Goal: Task Accomplishment & Management: Manage account settings

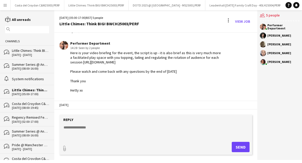
scroll to position [306, 0]
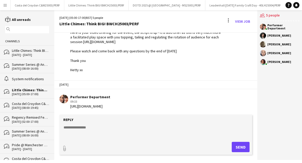
click at [5, 5] on app-icon "Menu" at bounding box center [5, 5] width 4 height 4
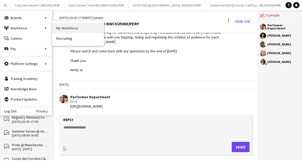
click at [69, 28] on link "My Workforce" at bounding box center [78, 28] width 52 height 10
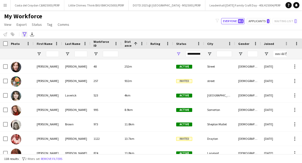
click at [26, 35] on icon "Advanced filters" at bounding box center [24, 34] width 4 height 4
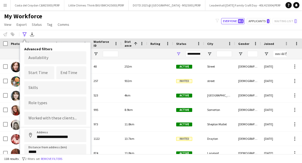
scroll to position [17, 0]
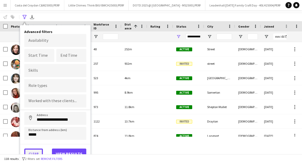
click at [35, 149] on button "Clear" at bounding box center [33, 154] width 19 height 10
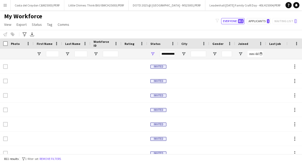
scroll to position [0, 0]
click at [49, 52] on input "First Name Filter Input" at bounding box center [52, 54] width 13 height 6
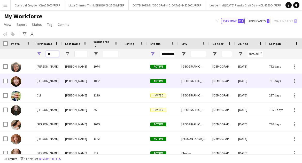
type input "*"
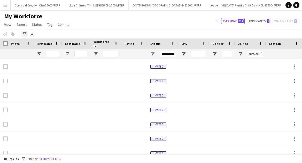
click at [23, 36] on icon "Advanced filters" at bounding box center [24, 34] width 4 height 4
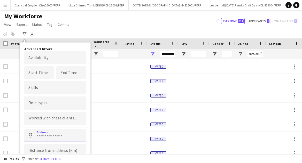
click at [43, 133] on input at bounding box center [55, 135] width 62 height 13
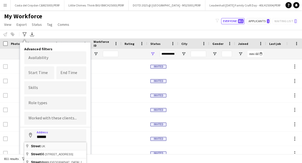
type input "**********"
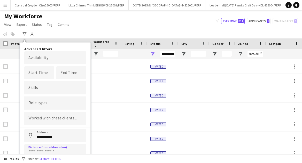
click at [49, 151] on input at bounding box center [55, 150] width 62 height 13
type input "*****"
click button "Address" at bounding box center [30, 135] width 12 height 12
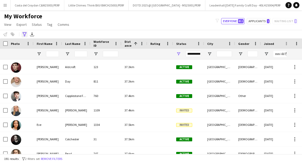
click at [23, 33] on icon at bounding box center [24, 34] width 4 height 4
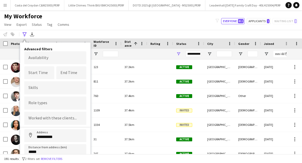
scroll to position [17, 0]
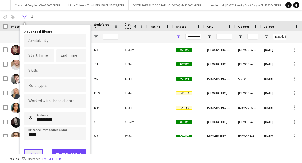
click at [32, 152] on button "Clear" at bounding box center [33, 154] width 19 height 10
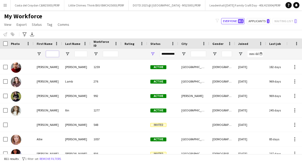
click at [54, 53] on input "First Name Filter Input" at bounding box center [52, 54] width 13 height 6
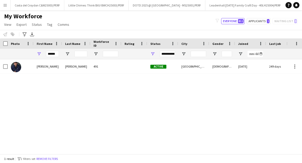
click at [57, 58] on div "******" at bounding box center [52, 54] width 13 height 10
click at [57, 53] on input "******" at bounding box center [52, 54] width 13 height 6
type input "*"
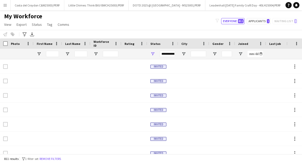
click at [1, 3] on button "Menu" at bounding box center [5, 5] width 10 height 10
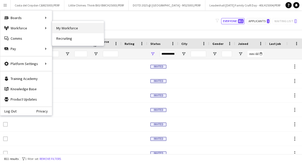
click at [77, 26] on link "My Workforce" at bounding box center [78, 28] width 52 height 10
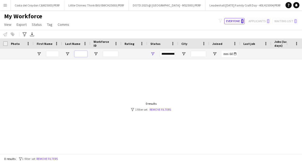
click at [80, 55] on input "Last Name Filter Input" at bounding box center [80, 54] width 13 height 6
click at [162, 108] on link "Remove filters" at bounding box center [160, 110] width 21 height 4
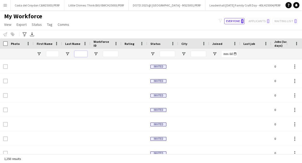
click at [81, 53] on input "Last Name Filter Input" at bounding box center [80, 54] width 13 height 6
type input "*****"
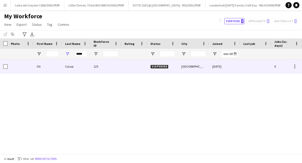
click at [76, 68] on div "Cocup" at bounding box center [76, 66] width 28 height 14
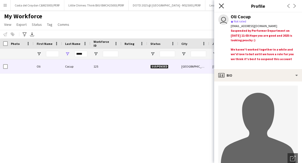
click at [222, 4] on icon "Close pop-in" at bounding box center [221, 5] width 5 height 5
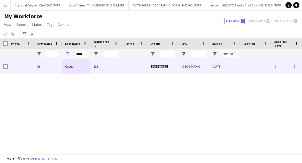
click at [6, 64] on div at bounding box center [5, 66] width 5 height 14
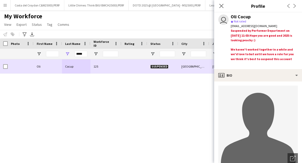
click at [158, 65] on span "Suspended" at bounding box center [159, 67] width 18 height 4
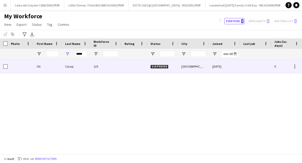
click at [157, 65] on span "Suspended" at bounding box center [159, 67] width 18 height 4
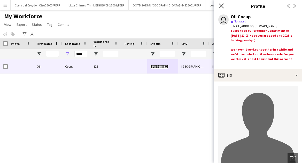
click at [221, 4] on icon "Close pop-in" at bounding box center [221, 5] width 5 height 5
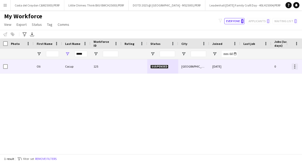
click at [293, 66] on div at bounding box center [295, 67] width 6 height 6
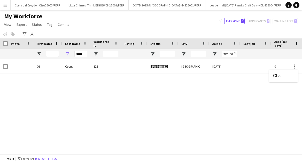
click at [157, 68] on div at bounding box center [151, 81] width 302 height 163
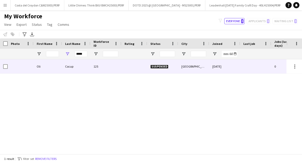
click at [154, 67] on span "Suspended" at bounding box center [159, 67] width 18 height 4
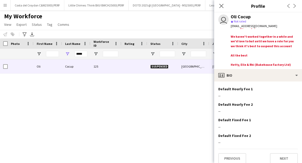
scroll to position [277, 0]
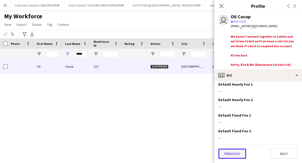
click at [232, 155] on button "Previous" at bounding box center [232, 154] width 28 height 10
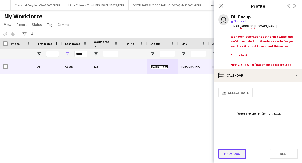
click at [233, 154] on button "Previous" at bounding box center [232, 154] width 28 height 10
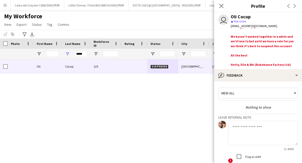
scroll to position [42, 0]
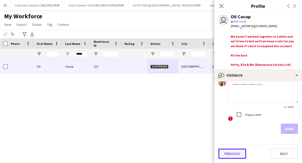
click at [236, 153] on button "Previous" at bounding box center [232, 154] width 28 height 10
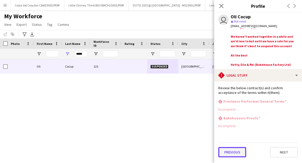
click at [231, 156] on button "Previous" at bounding box center [232, 152] width 28 height 10
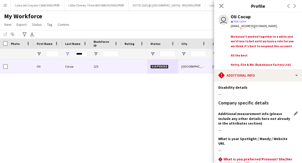
scroll to position [87, 0]
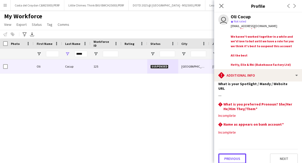
click at [231, 154] on button "Previous" at bounding box center [232, 159] width 28 height 10
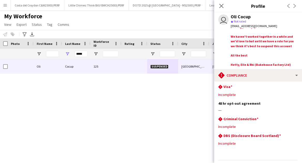
scroll to position [67, 0]
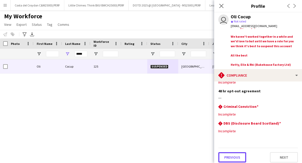
click at [231, 153] on button "Previous" at bounding box center [232, 157] width 28 height 10
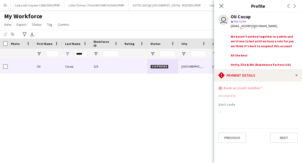
scroll to position [0, 0]
click at [236, 138] on button "Previous" at bounding box center [232, 138] width 28 height 10
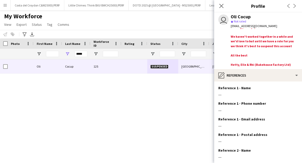
scroll to position [76, 0]
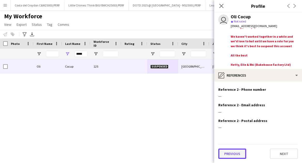
click at [233, 154] on button "Previous" at bounding box center [232, 154] width 28 height 10
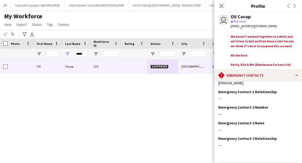
scroll to position [46, 0]
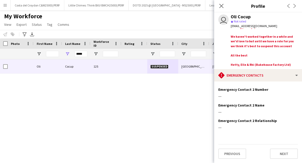
click at [242, 60] on div at bounding box center [264, 60] width 67 height 5
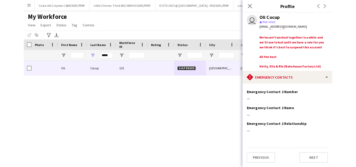
scroll to position [0, 0]
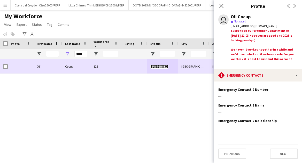
click at [4, 70] on div at bounding box center [5, 66] width 5 height 14
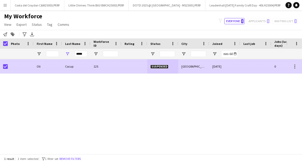
click at [40, 69] on div "Oli" at bounding box center [48, 66] width 28 height 14
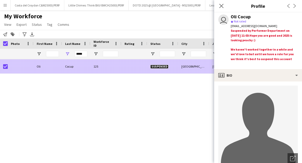
click at [21, 64] on div at bounding box center [21, 66] width 26 height 14
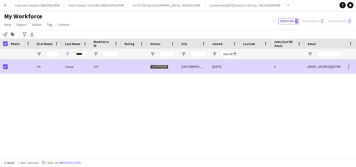
click at [157, 71] on div "Suspended" at bounding box center [162, 66] width 31 height 14
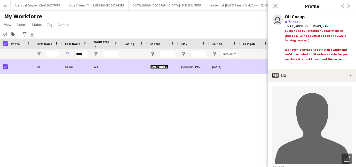
click at [302, 37] on span "Hope you are good and 2025 is looking peachy :)" at bounding box center [315, 38] width 61 height 9
click at [277, 7] on icon at bounding box center [275, 5] width 5 height 5
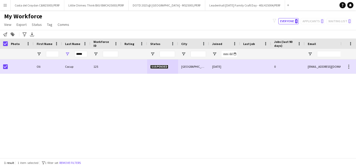
click at [6, 2] on button "Menu" at bounding box center [5, 5] width 10 height 10
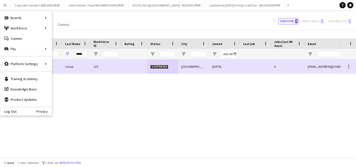
click at [225, 17] on div "My Workforce View Views Default view New view Update view Delete view Edit name…" at bounding box center [178, 21] width 356 height 18
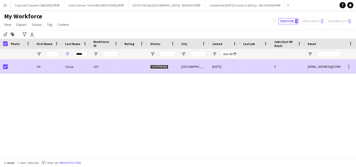
click at [302, 67] on div "[EMAIL_ADDRESS][DOMAIN_NAME]" at bounding box center [356, 66] width 103 height 14
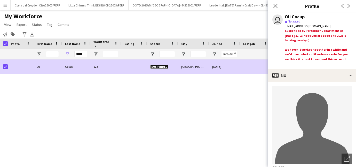
click at [102, 129] on div "Oli Cocup 125 Suspended Bristol [DATE] 0 [EMAIL_ADDRESS][DOMAIN_NAME]" at bounding box center [170, 108] width 341 height 98
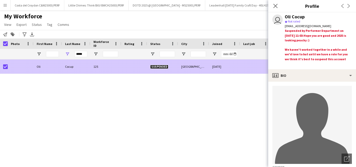
click at [156, 69] on div "Suspended" at bounding box center [162, 66] width 31 height 14
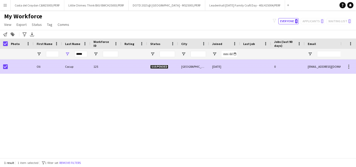
click at [156, 66] on span "Suspended" at bounding box center [159, 67] width 18 height 4
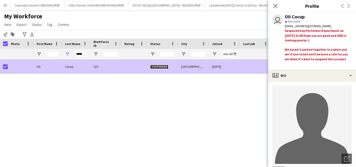
click at [156, 66] on span "Suspended" at bounding box center [159, 67] width 18 height 4
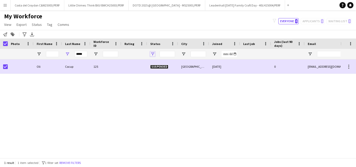
click at [152, 55] on span "Open Filter Menu" at bounding box center [152, 54] width 5 height 5
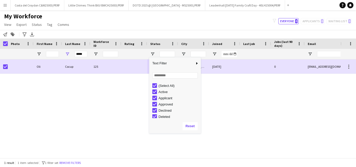
click at [110, 122] on div "Oli Cocup 125 Suspended Bristol [DATE] 0 [EMAIL_ADDRESS][DOMAIN_NAME]" at bounding box center [170, 108] width 341 height 98
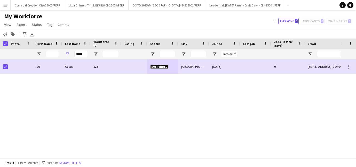
click at [4, 4] on app-icon "Menu" at bounding box center [5, 5] width 4 height 4
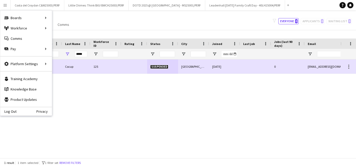
click at [165, 136] on div "Oli Cocup 125 Suspended Bristol [DATE] 0 [EMAIL_ADDRESS][DOMAIN_NAME]" at bounding box center [170, 108] width 341 height 98
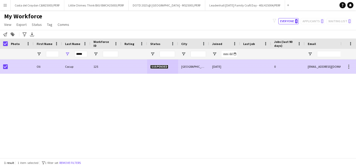
click at [38, 65] on div "Oli" at bounding box center [48, 66] width 28 height 14
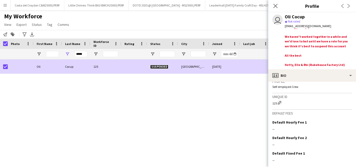
scroll to position [273, 0]
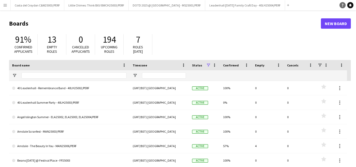
click at [342, 4] on icon at bounding box center [343, 5] width 2 height 3
click at [348, 8] on div "Help Notifications" at bounding box center [348, 5] width 17 height 6
click at [6, 7] on app-icon "Menu" at bounding box center [5, 5] width 4 height 4
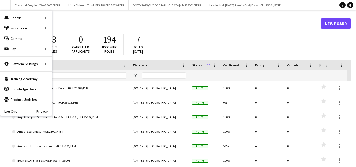
click at [6, 7] on app-icon "Menu" at bounding box center [5, 5] width 4 height 4
click at [68, 29] on link "My Workforce" at bounding box center [78, 28] width 52 height 10
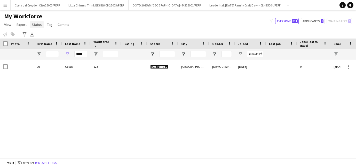
click at [38, 25] on span "Status" at bounding box center [37, 24] width 10 height 5
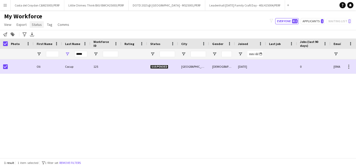
click at [37, 25] on span "Status" at bounding box center [37, 24] width 10 height 5
click at [37, 35] on span "Edit" at bounding box center [37, 35] width 6 height 5
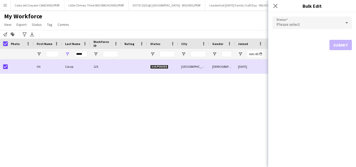
click at [330, 20] on div "Please select" at bounding box center [307, 23] width 69 height 12
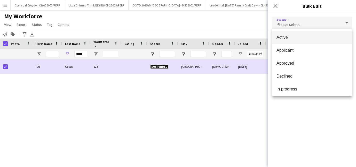
click at [288, 37] on span "Active" at bounding box center [312, 37] width 71 height 5
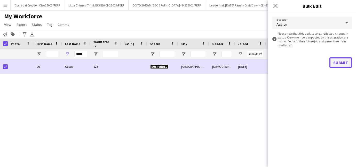
click at [344, 63] on button "Submit" at bounding box center [341, 62] width 22 height 10
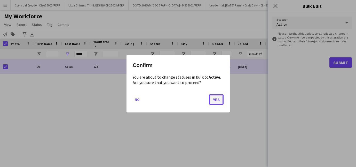
click at [210, 101] on button "Yes" at bounding box center [216, 99] width 14 height 10
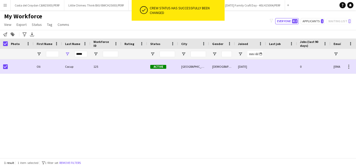
click at [112, 98] on div "Oli Cocup 125 Active Bristol Male 15-07-2021 0 olicocup@gmail.com" at bounding box center [170, 108] width 341 height 98
